Goal: Information Seeking & Learning: Learn about a topic

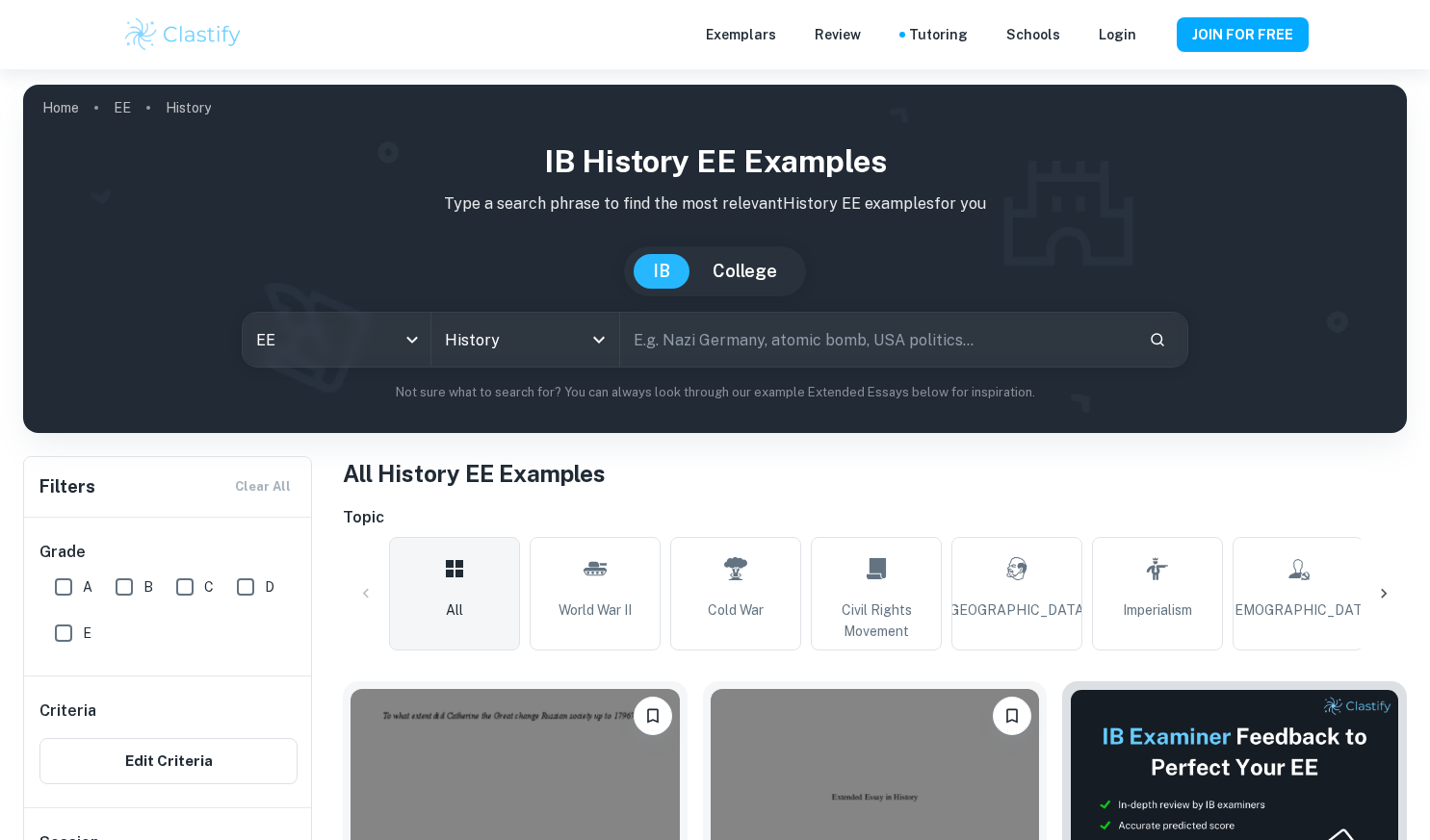
scroll to position [591, 0]
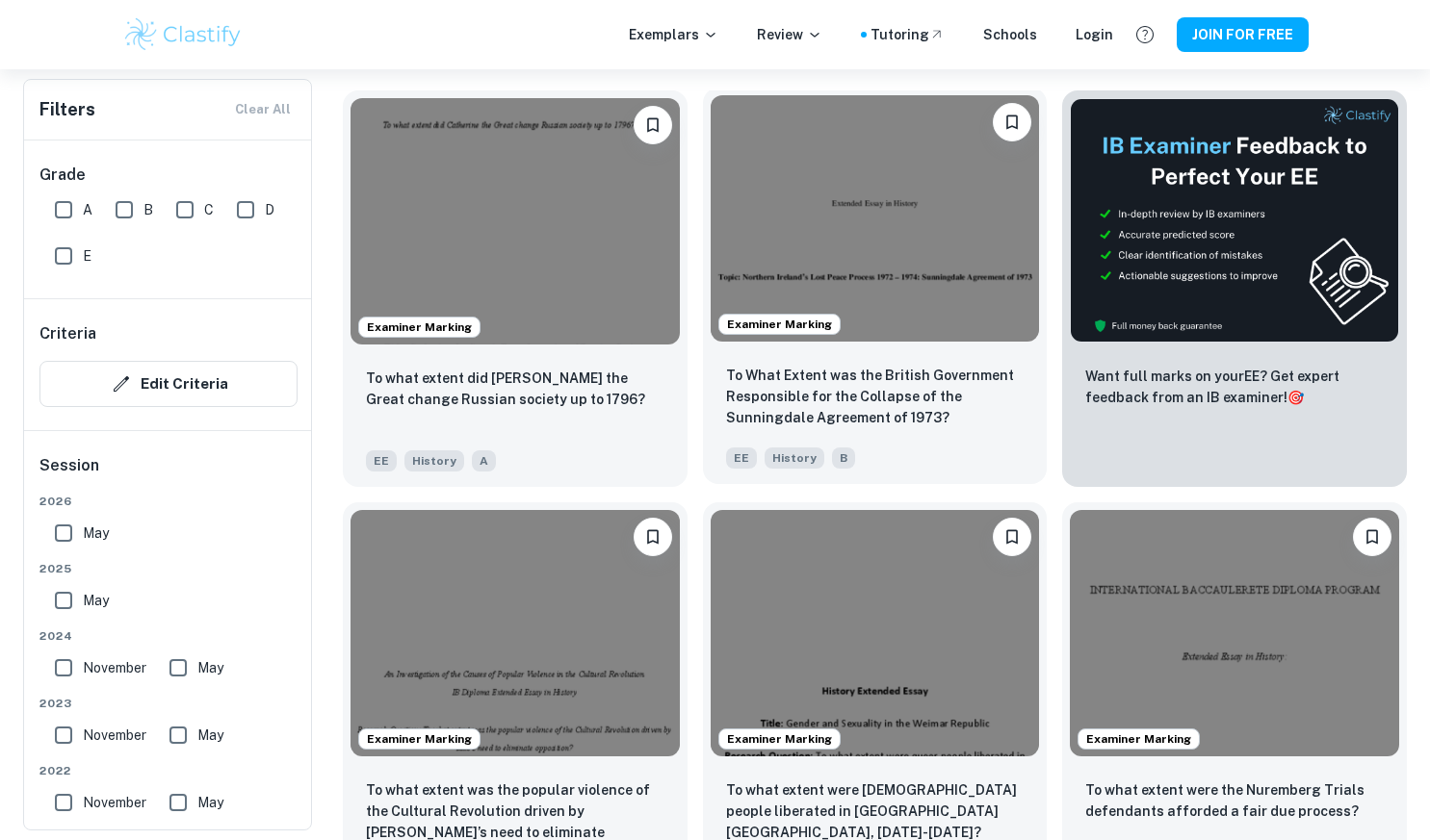
click at [875, 346] on div "Examiner Marking" at bounding box center [875, 219] width 344 height 262
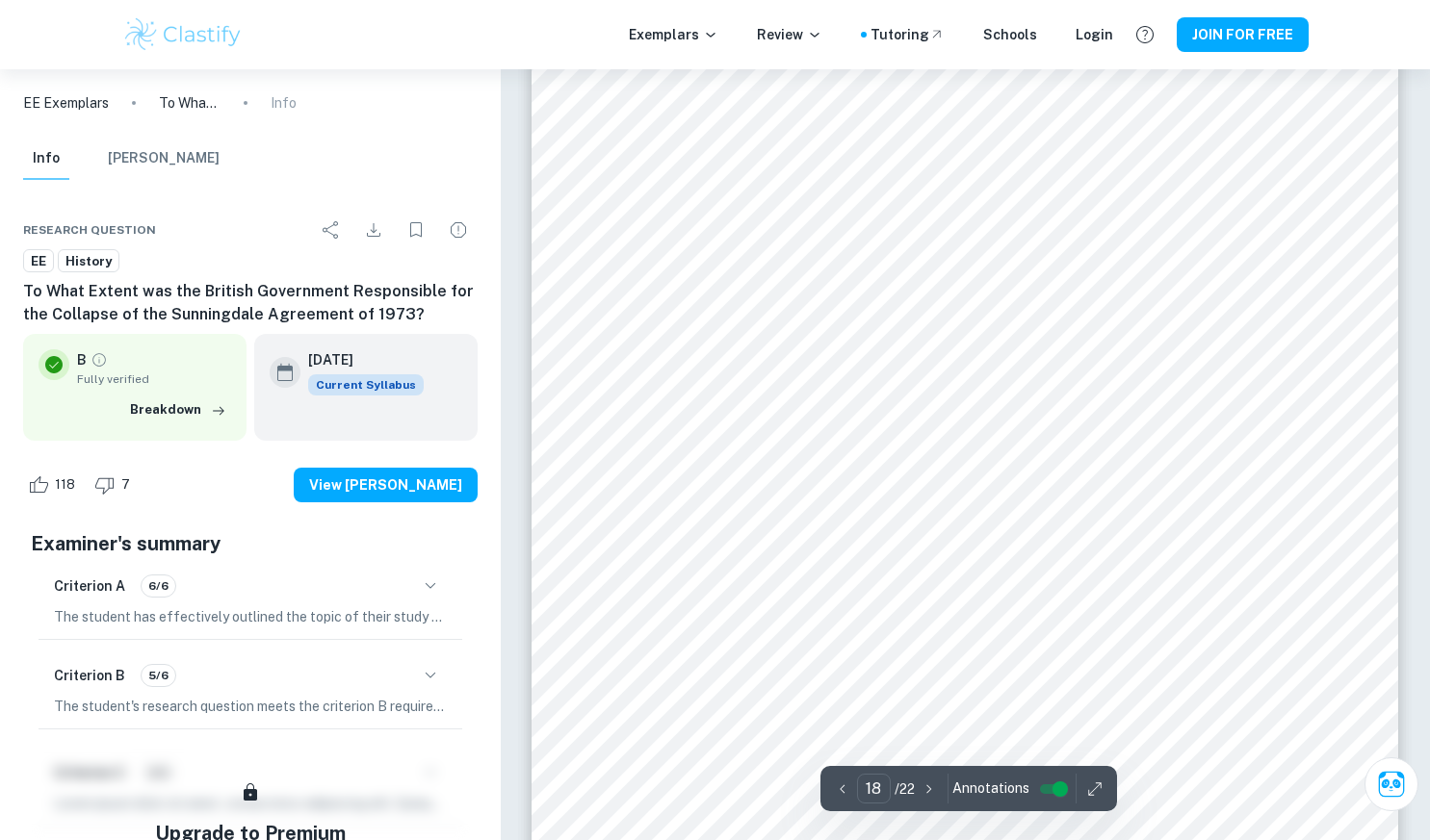
scroll to position [20128, 0]
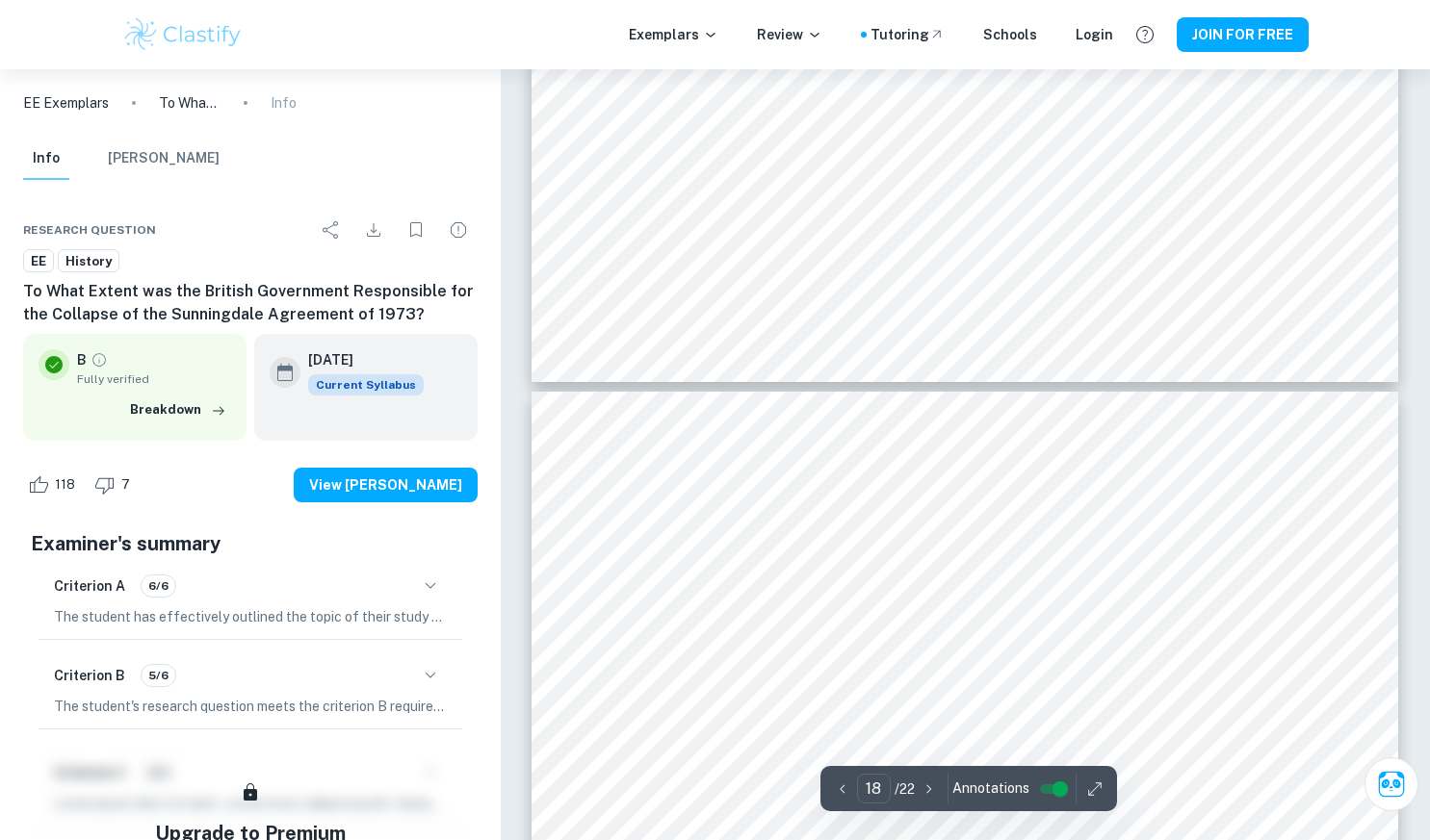
type input "19"
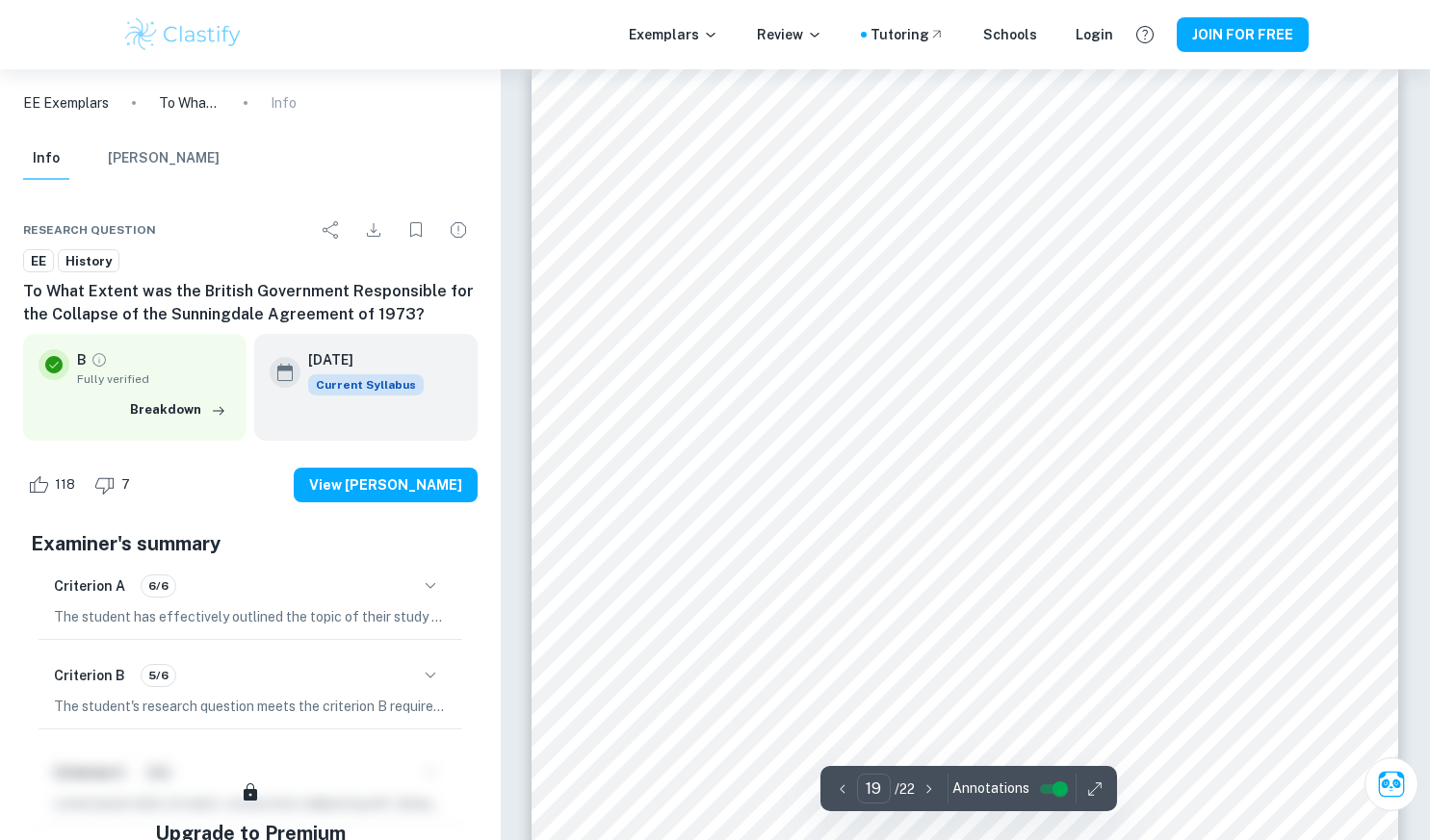
scroll to position [20926, 0]
